Goal: Task Accomplishment & Management: Manage account settings

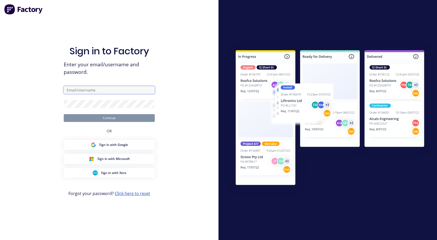
type input "[EMAIL_ADDRESS][DOMAIN_NAME]"
click at [133, 194] on link "Click here to reset" at bounding box center [132, 194] width 35 height 6
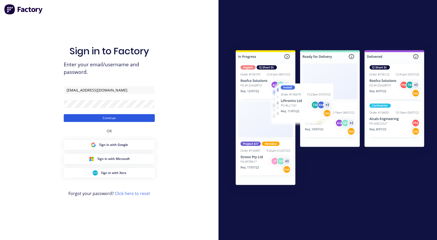
click at [112, 116] on button "Continue" at bounding box center [109, 118] width 91 height 8
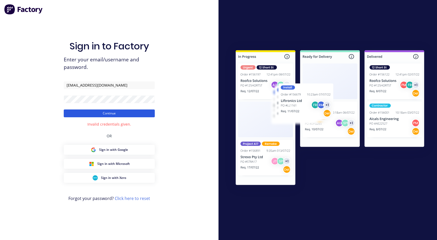
click at [78, 116] on button "Continue" at bounding box center [109, 114] width 91 height 8
